Goal: Information Seeking & Learning: Learn about a topic

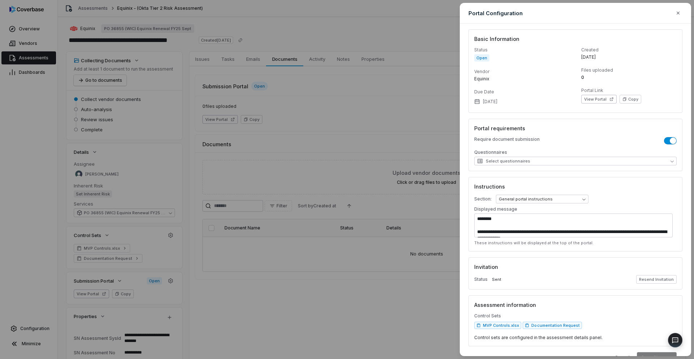
click at [294, 129] on div "**********" at bounding box center [347, 179] width 694 height 359
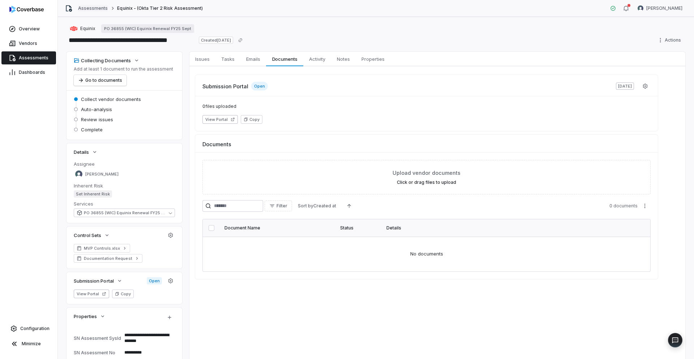
click at [95, 9] on link "Assessments" at bounding box center [93, 8] width 30 height 6
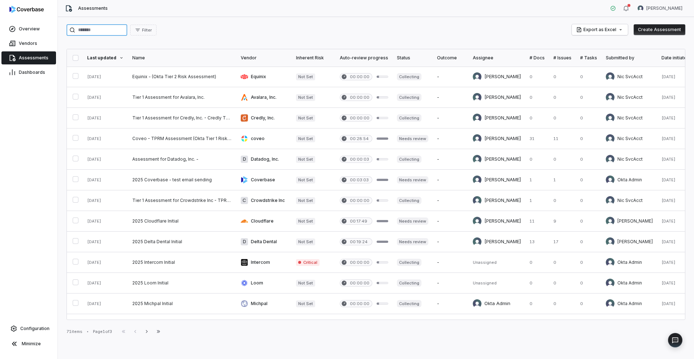
click at [90, 29] on input "search" at bounding box center [97, 30] width 61 height 12
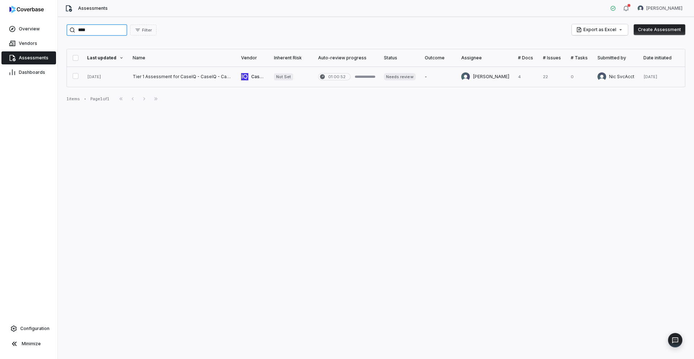
type input "****"
click at [159, 77] on link at bounding box center [182, 77] width 108 height 20
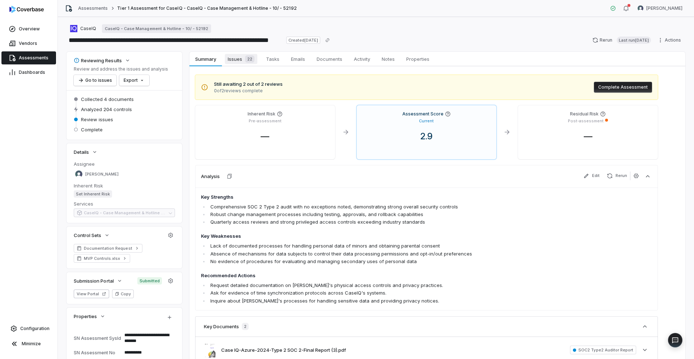
click at [235, 59] on span "Issues 22" at bounding box center [241, 59] width 33 height 10
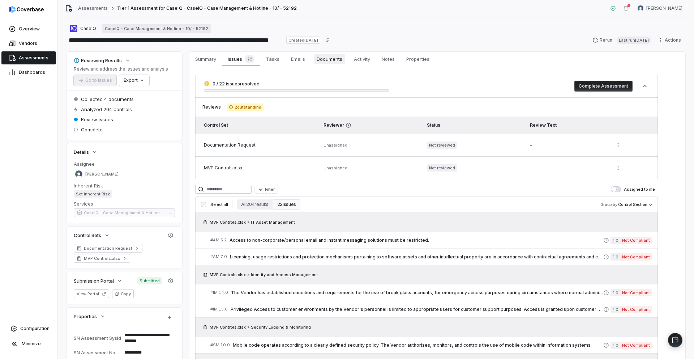
click at [333, 60] on span "Documents" at bounding box center [329, 58] width 31 height 9
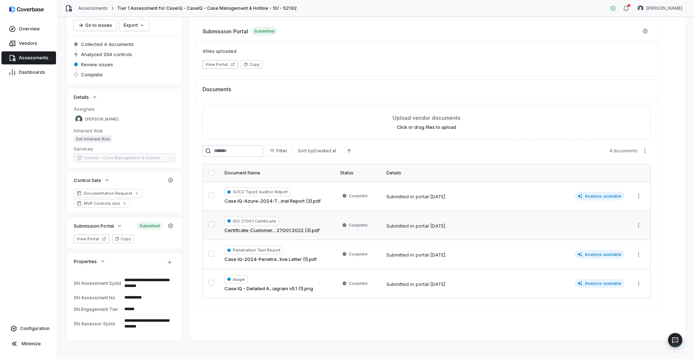
scroll to position [59, 0]
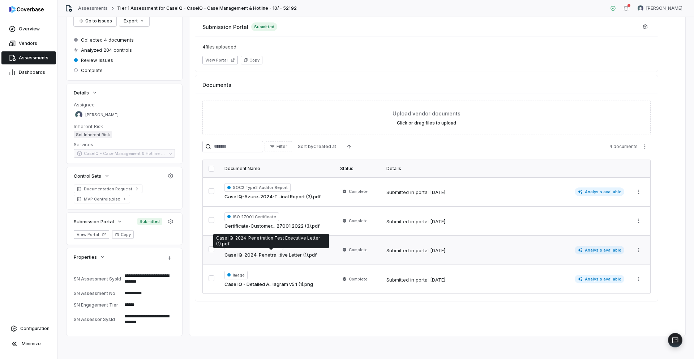
click at [264, 254] on link "Case IQ-2024-Penetra...tive Letter (1).pdf" at bounding box center [271, 254] width 92 height 7
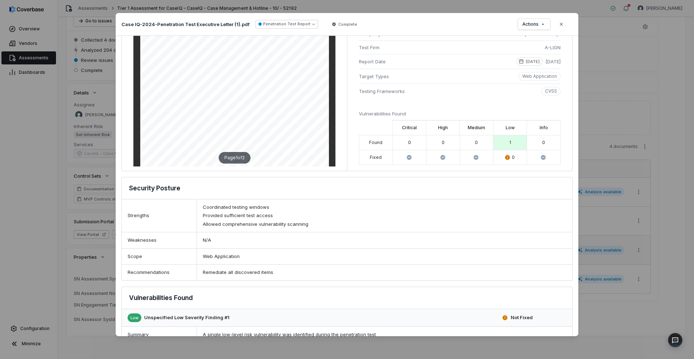
scroll to position [10, 0]
click at [564, 27] on button "Close" at bounding box center [561, 24] width 15 height 15
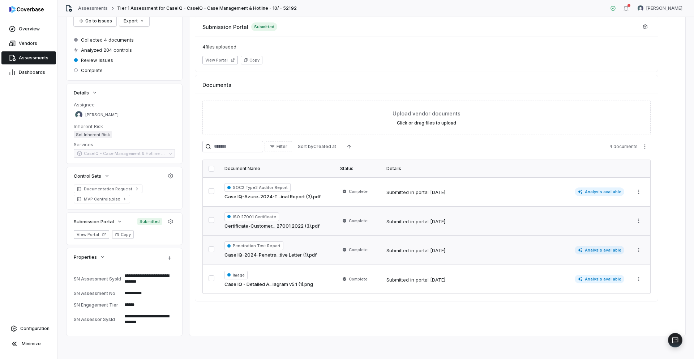
click at [283, 227] on link "Certificate-Customer... 27001.2022 (3).pdf" at bounding box center [272, 225] width 95 height 7
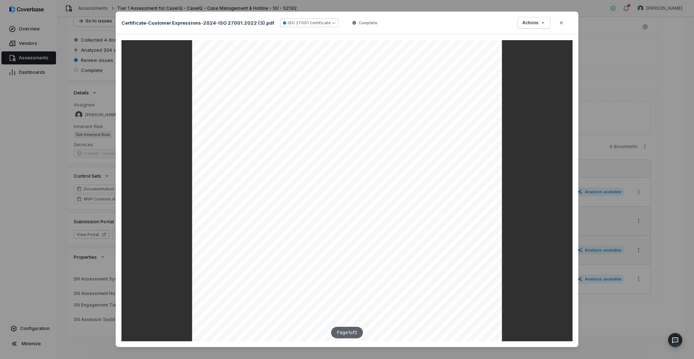
scroll to position [51, 0]
click at [559, 25] on icon "button" at bounding box center [562, 23] width 6 height 6
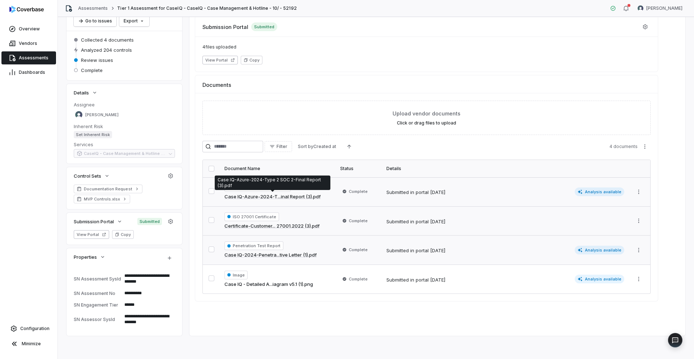
click at [289, 197] on link "Case IQ-Azure-2024-T...inal Report (3).pdf" at bounding box center [273, 196] width 96 height 7
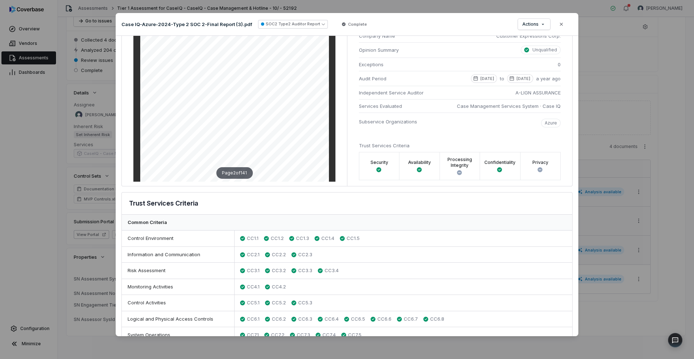
scroll to position [321, 0]
click at [612, 117] on div "Document Preview Case IQ-Azure-2024-Type 2 SOC 2-Final Report (3).pdf SOC2 Type…" at bounding box center [347, 179] width 694 height 359
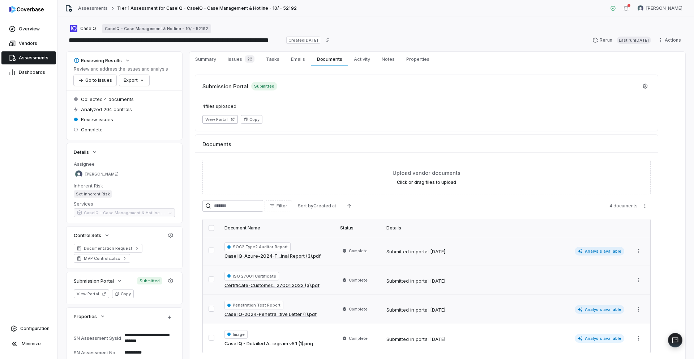
click at [276, 255] on link "Case IQ-Azure-2024-T...inal Report (3).pdf" at bounding box center [273, 255] width 96 height 7
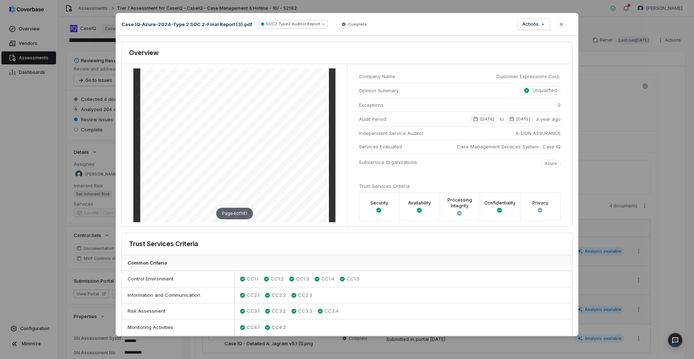
scroll to position [868, 0]
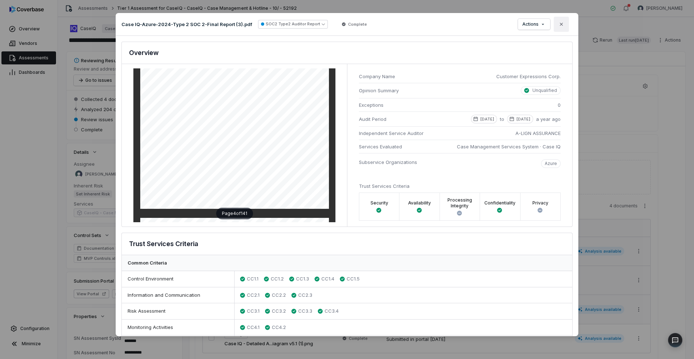
click at [562, 25] on icon "button" at bounding box center [562, 24] width 6 height 6
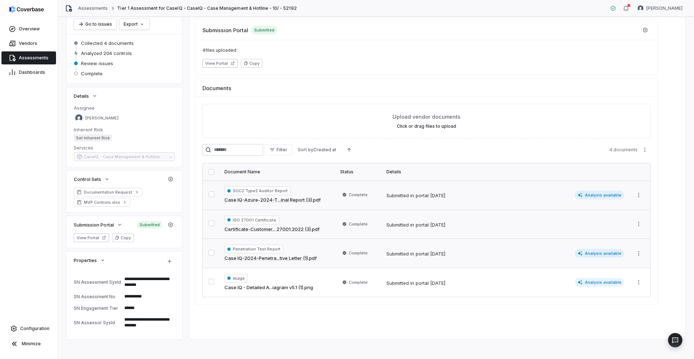
scroll to position [59, 0]
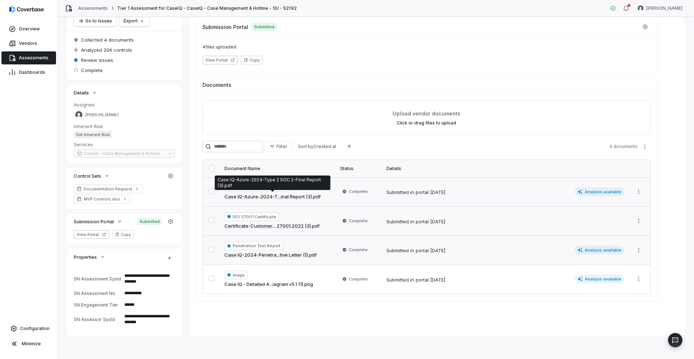
click at [294, 197] on link "Case IQ-Azure-2024-T...inal Report (3).pdf" at bounding box center [273, 196] width 96 height 7
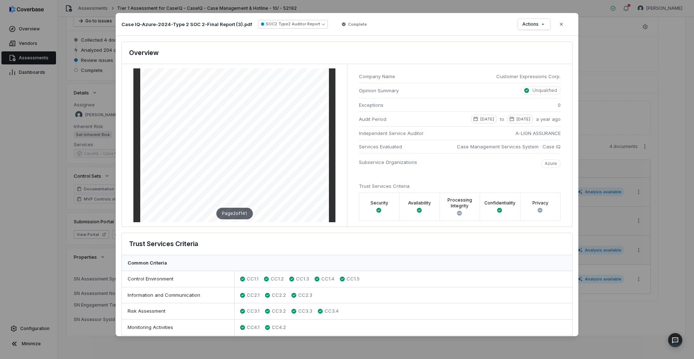
scroll to position [279, 0]
click at [563, 26] on icon "button" at bounding box center [562, 24] width 6 height 6
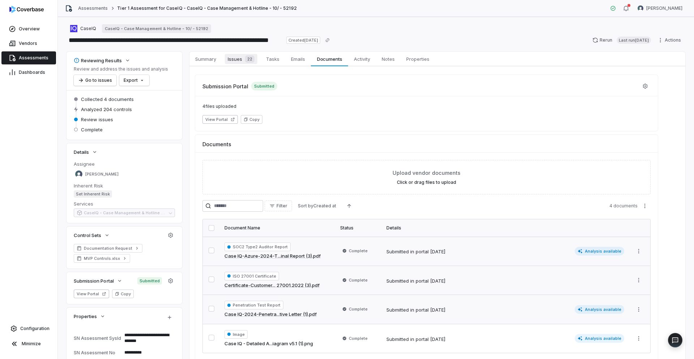
click at [239, 62] on span "Issues 22" at bounding box center [241, 59] width 33 height 10
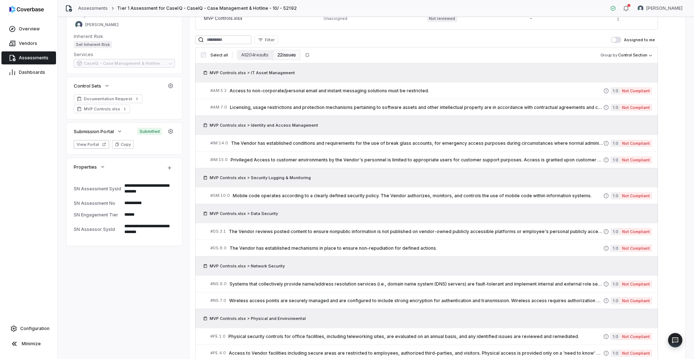
scroll to position [149, 0]
type textarea "*"
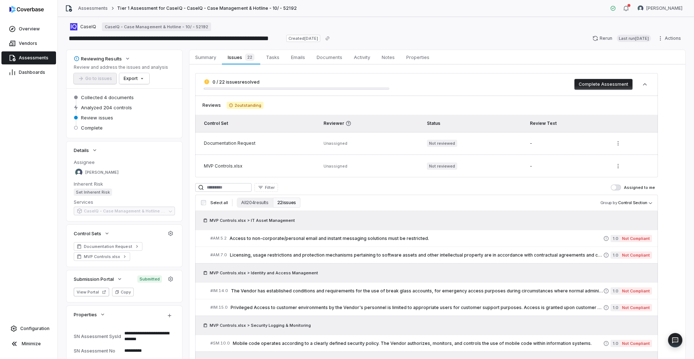
scroll to position [0, 0]
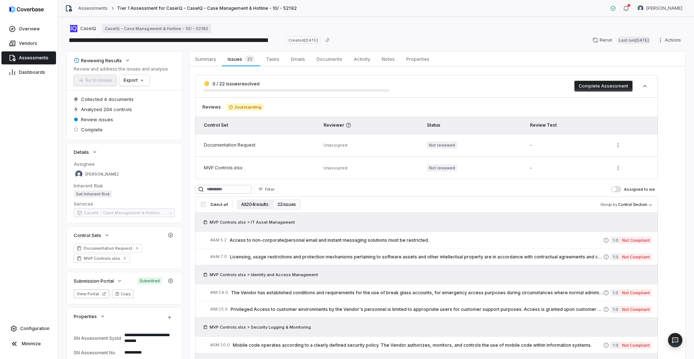
click at [261, 200] on button "All 204 results" at bounding box center [255, 204] width 36 height 10
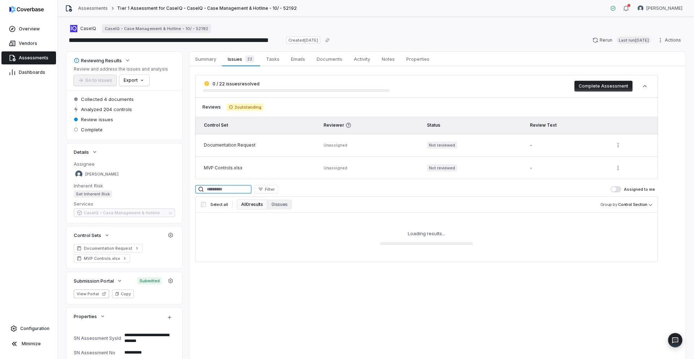
click at [248, 193] on input at bounding box center [223, 189] width 56 height 9
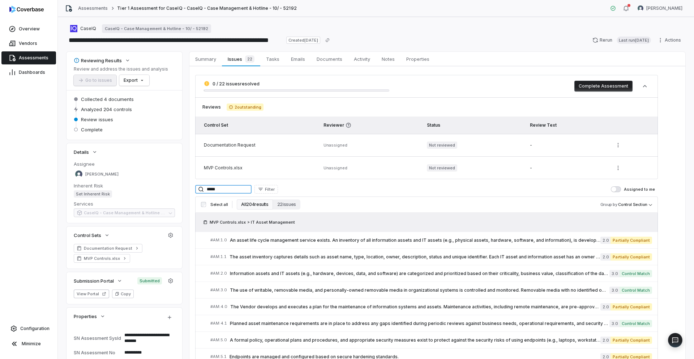
type input "******"
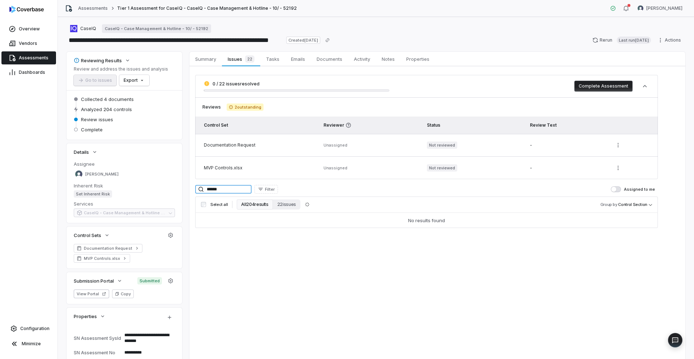
type textarea "*"
type input "*"
type input "****"
type textarea "*"
